Goal: Navigation & Orientation: Find specific page/section

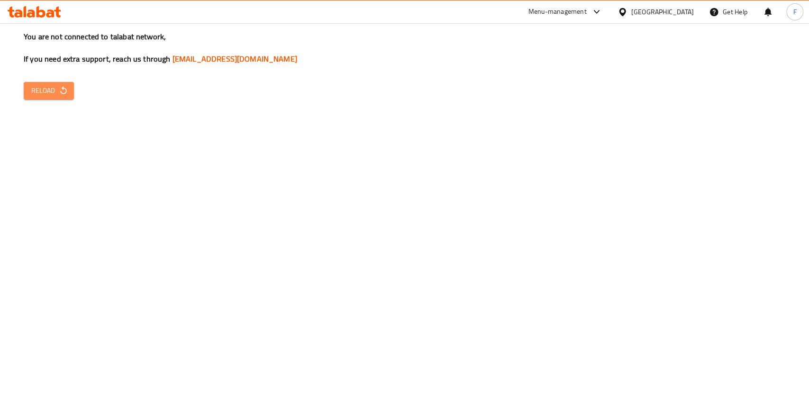
click at [45, 85] on span "Reload" at bounding box center [48, 91] width 35 height 12
click at [55, 100] on div "You are not connected to talabat network, If you need extra support, reach us t…" at bounding box center [404, 199] width 809 height 399
click at [62, 93] on icon "button" at bounding box center [63, 90] width 9 height 9
click at [64, 89] on icon "button" at bounding box center [63, 90] width 6 height 8
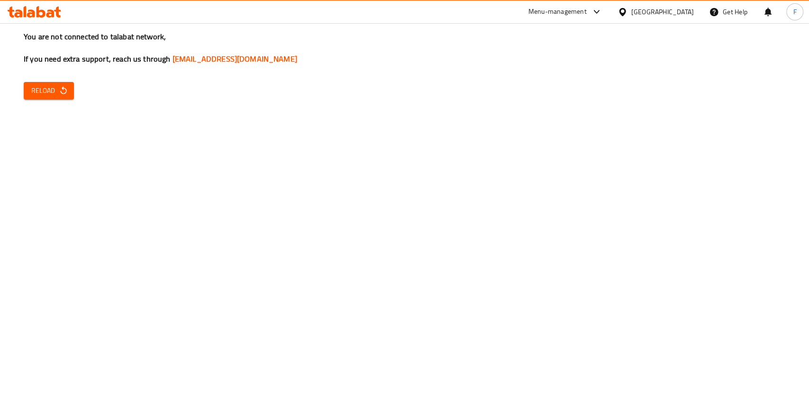
click at [64, 89] on icon "button" at bounding box center [63, 90] width 6 height 8
